Goal: Register for event/course

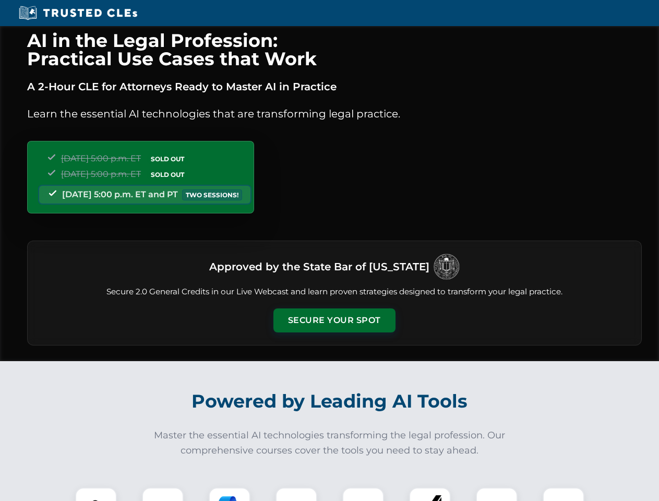
click at [334, 320] on button "Secure Your Spot" at bounding box center [334, 320] width 122 height 24
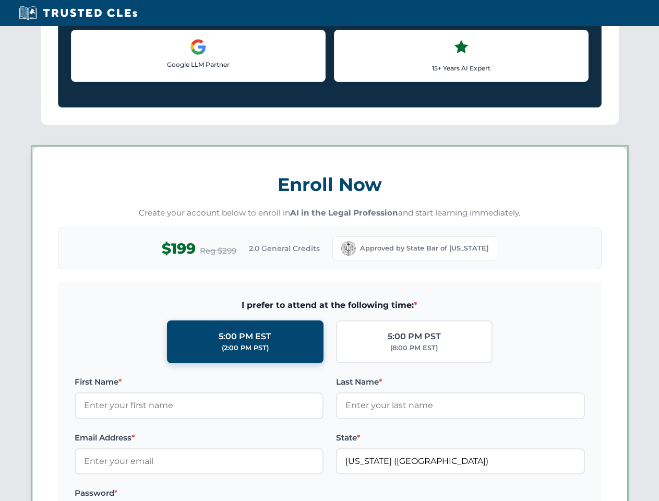
click at [96, 494] on div "AI in the Legal Profession: Practical Use Cases that Work A 2-Hour CLE for Atto…" at bounding box center [329, 489] width 659 height 2440
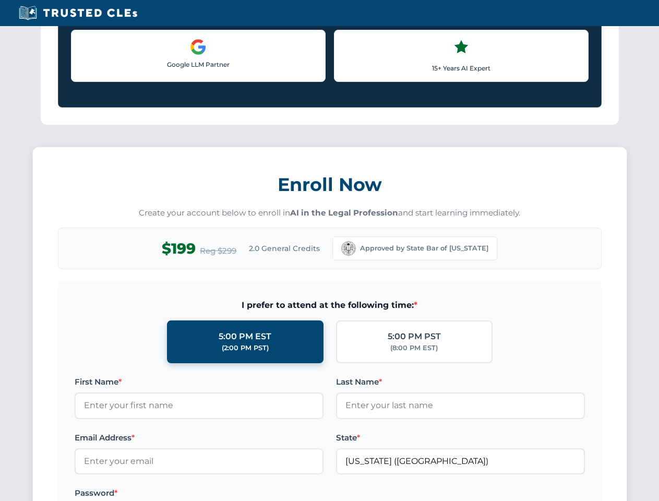
scroll to position [904, 0]
